Goal: Information Seeking & Learning: Learn about a topic

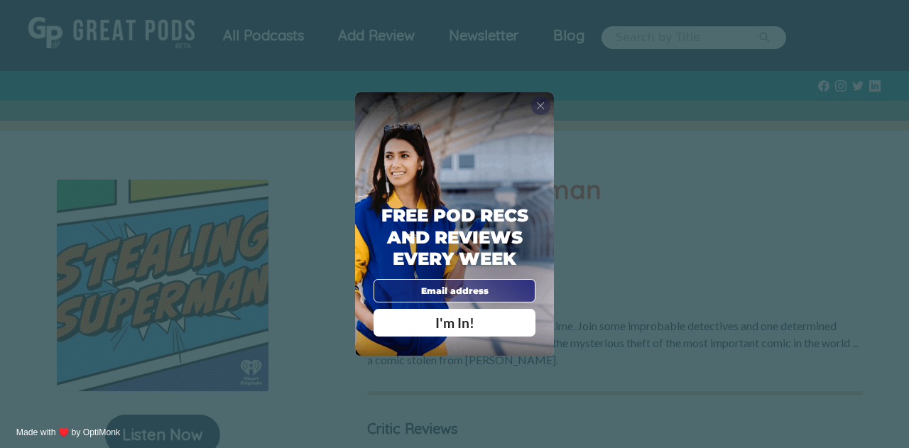
click at [541, 100] on span "X" at bounding box center [540, 105] width 9 height 13
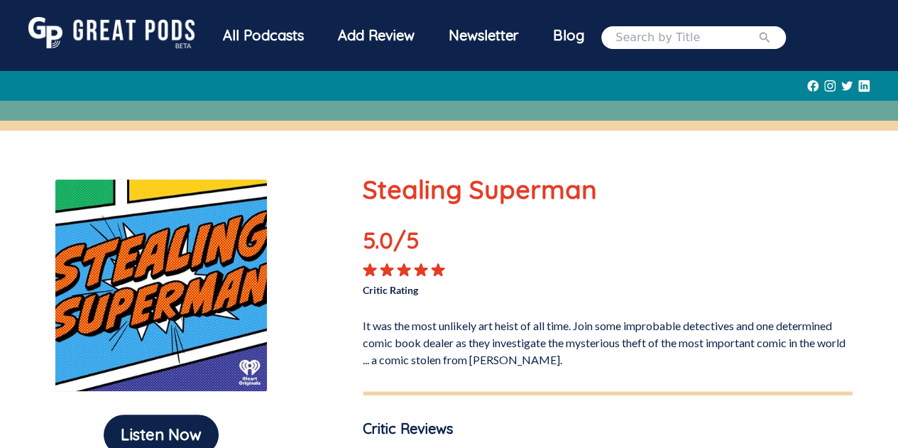
click at [267, 34] on div "All Podcasts" at bounding box center [263, 35] width 115 height 37
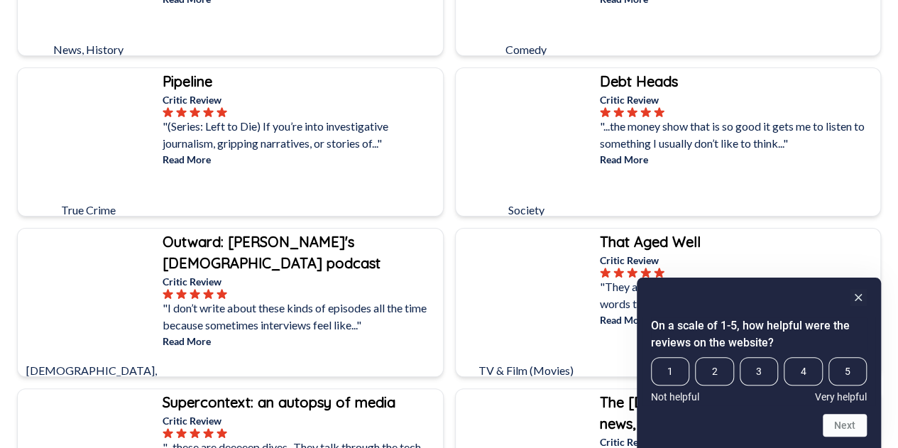
scroll to position [1420, 0]
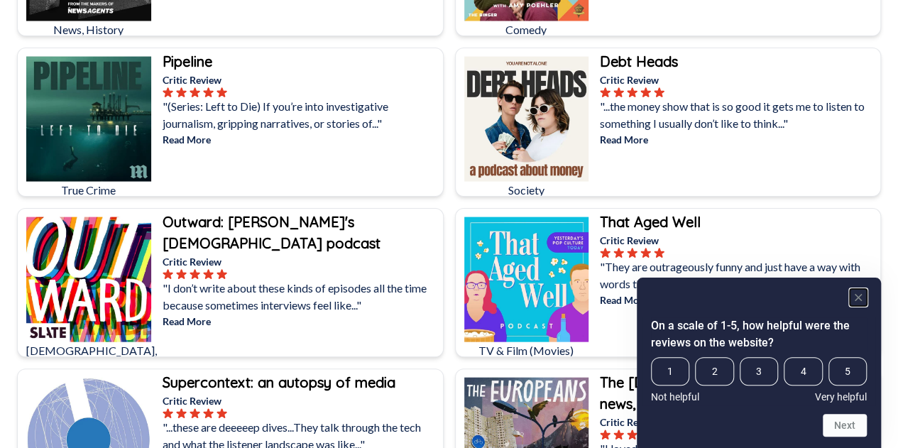
click at [853, 299] on rect "Hide survey" at bounding box center [858, 297] width 17 height 17
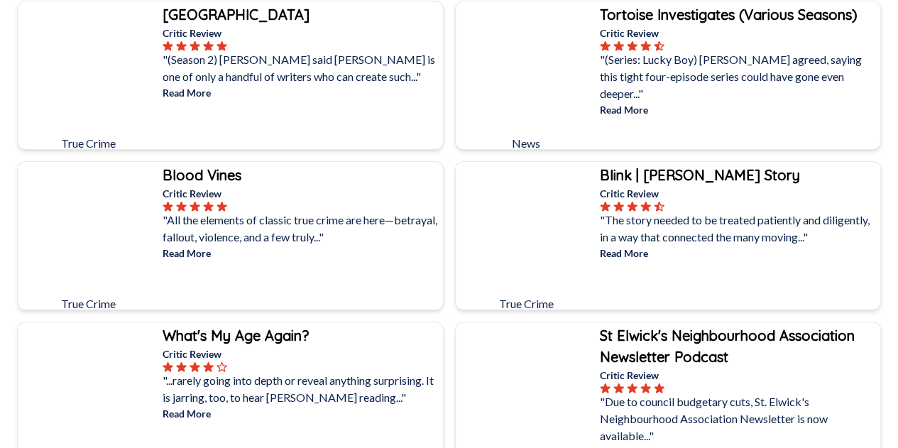
scroll to position [3465, 0]
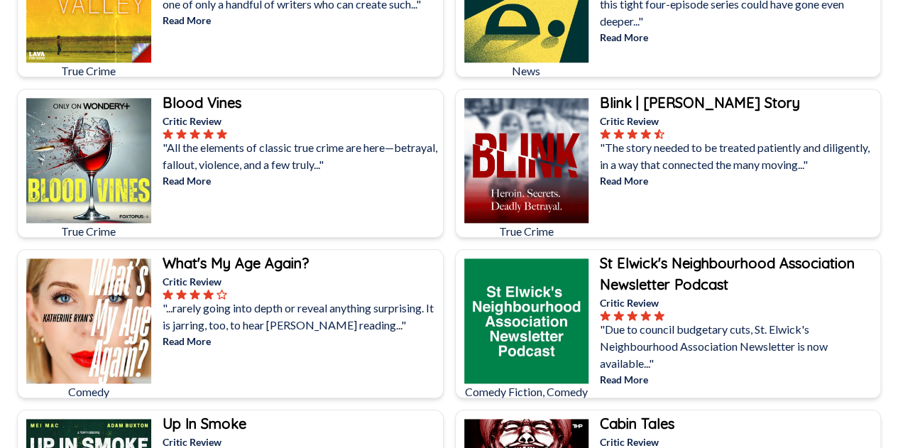
click at [212, 94] on b "Blood Vines" at bounding box center [202, 103] width 79 height 18
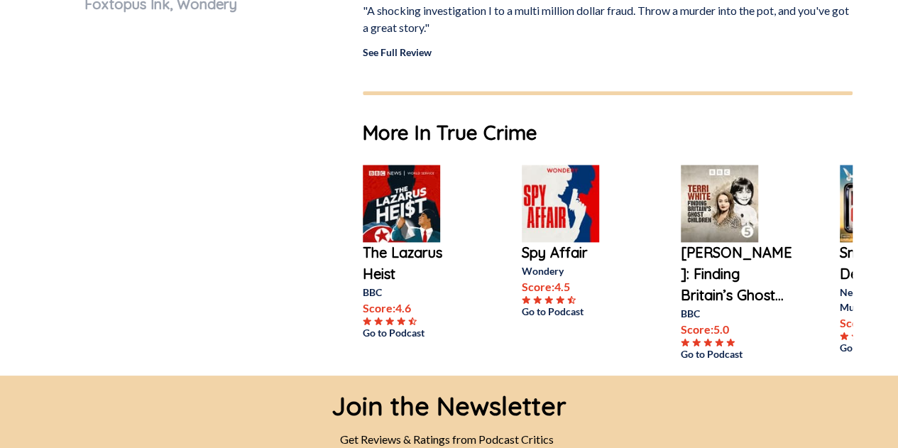
scroll to position [767, 0]
